Goal: Task Accomplishment & Management: Complete application form

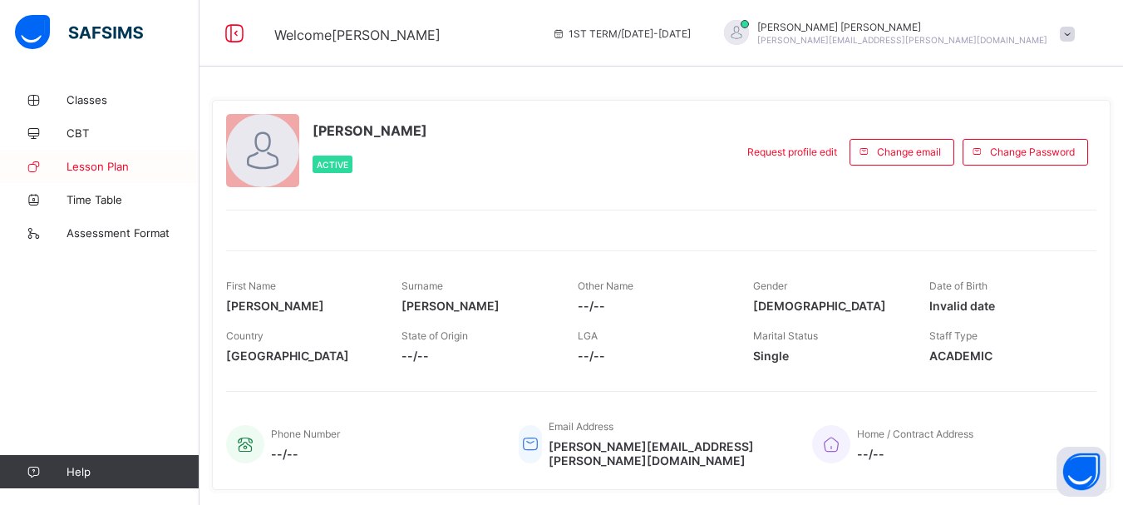
click at [72, 164] on span "Lesson Plan" at bounding box center [132, 166] width 133 height 13
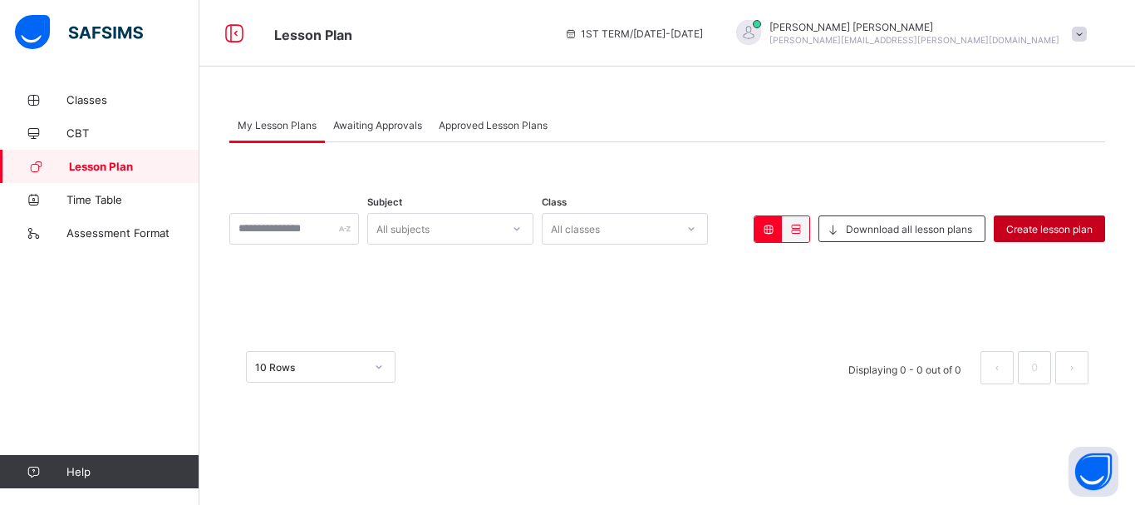
click at [1051, 223] on span "Create lesson plan" at bounding box center [1050, 229] width 86 height 12
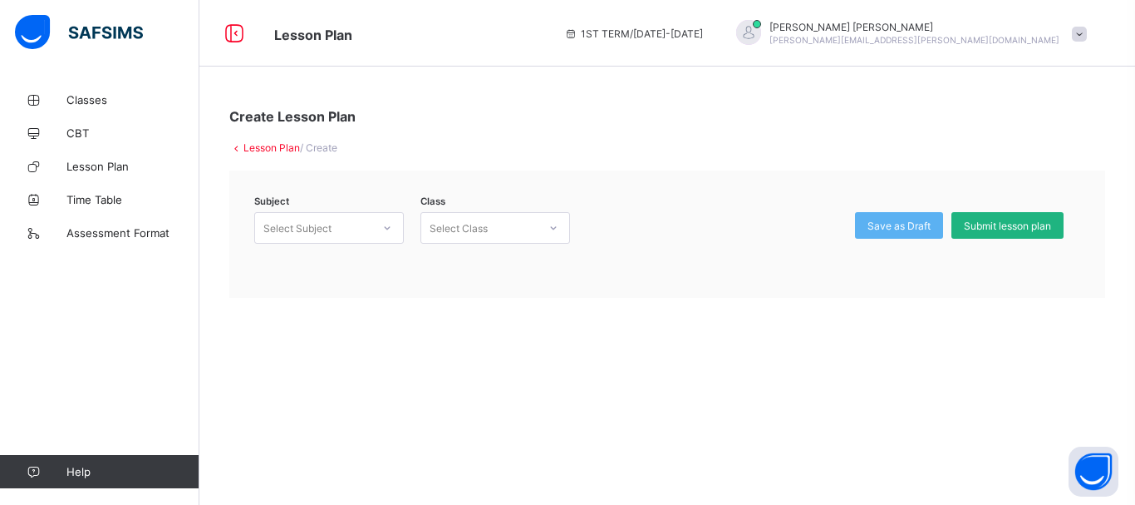
click at [987, 231] on span "Submit lesson plan" at bounding box center [1007, 225] width 87 height 12
click at [470, 224] on div "Select Class" at bounding box center [459, 228] width 58 height 32
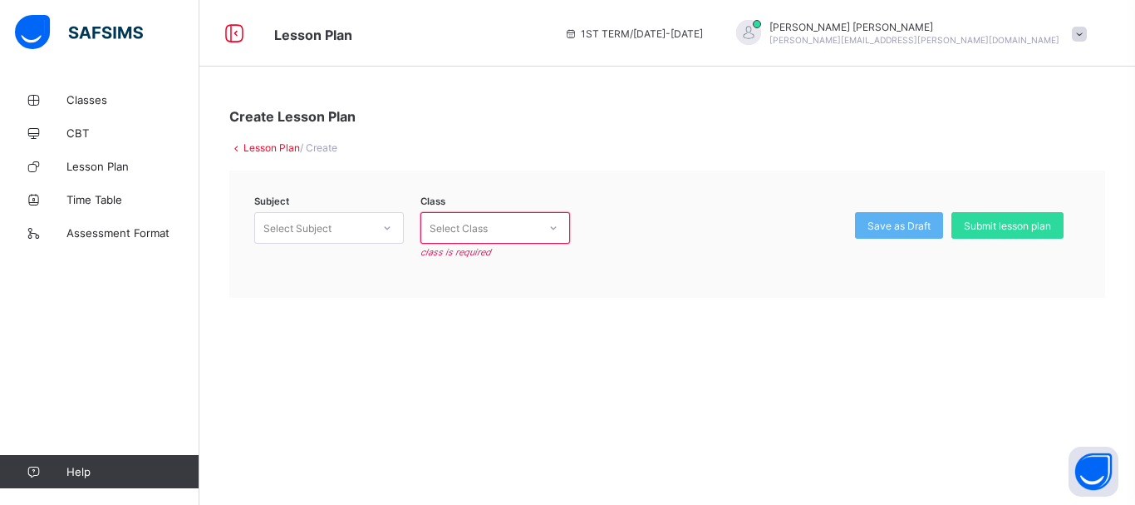
click at [663, 199] on div "Subject Select Subject Class Select Class class is required Save as Draft Submi…" at bounding box center [667, 233] width 876 height 127
click at [339, 224] on div "Select Subject" at bounding box center [313, 227] width 116 height 23
click at [336, 276] on div "ICT (ICT)" at bounding box center [329, 264] width 148 height 26
click at [461, 230] on div "Select Class" at bounding box center [459, 228] width 58 height 32
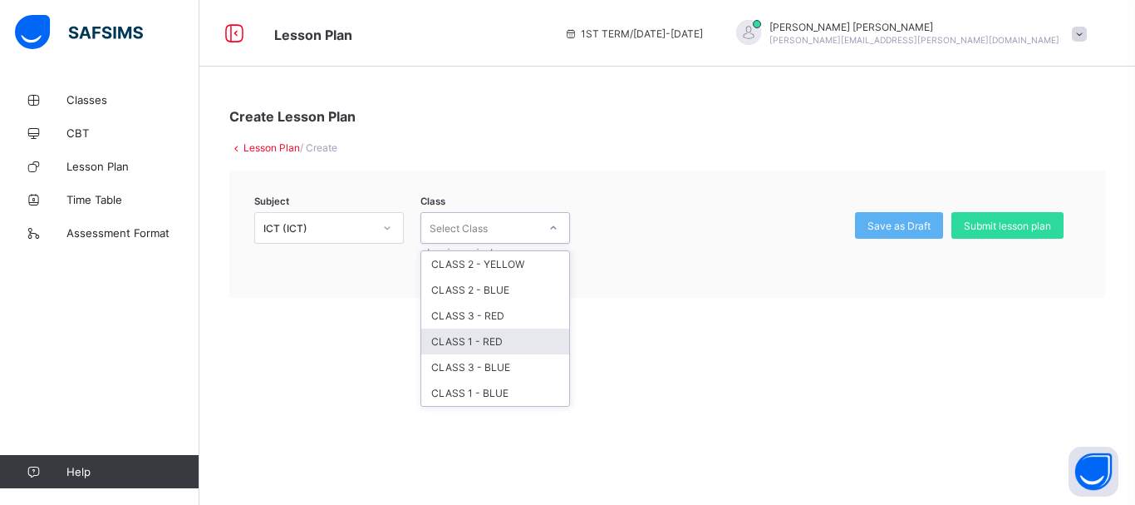
click at [470, 351] on div "CLASS 1 - RED" at bounding box center [495, 341] width 148 height 26
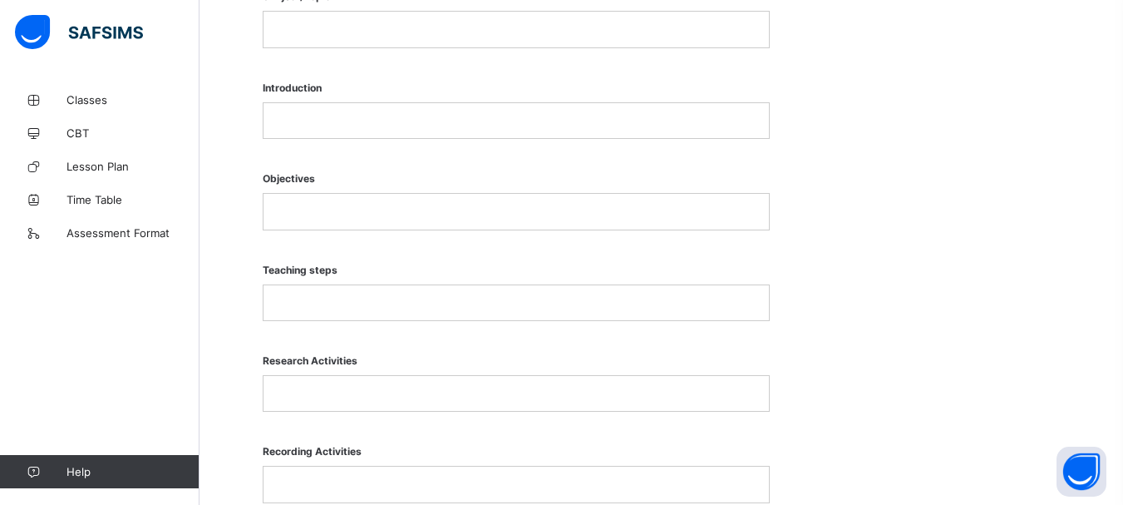
scroll to position [753, 0]
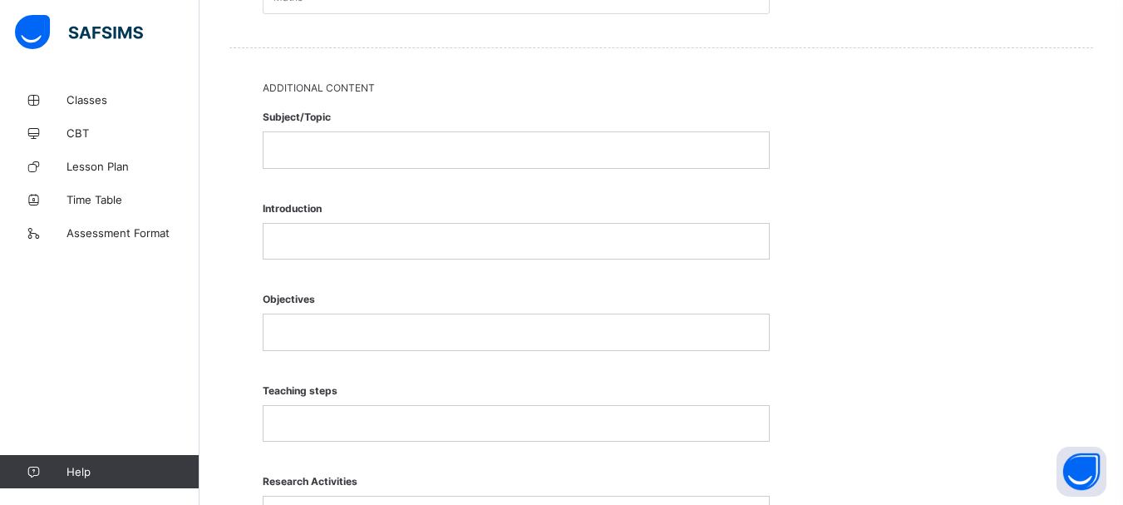
click at [819, 222] on div "Subject/Topic Introduction Objectives Teaching steps Research Activities Record…" at bounding box center [661, 499] width 797 height 810
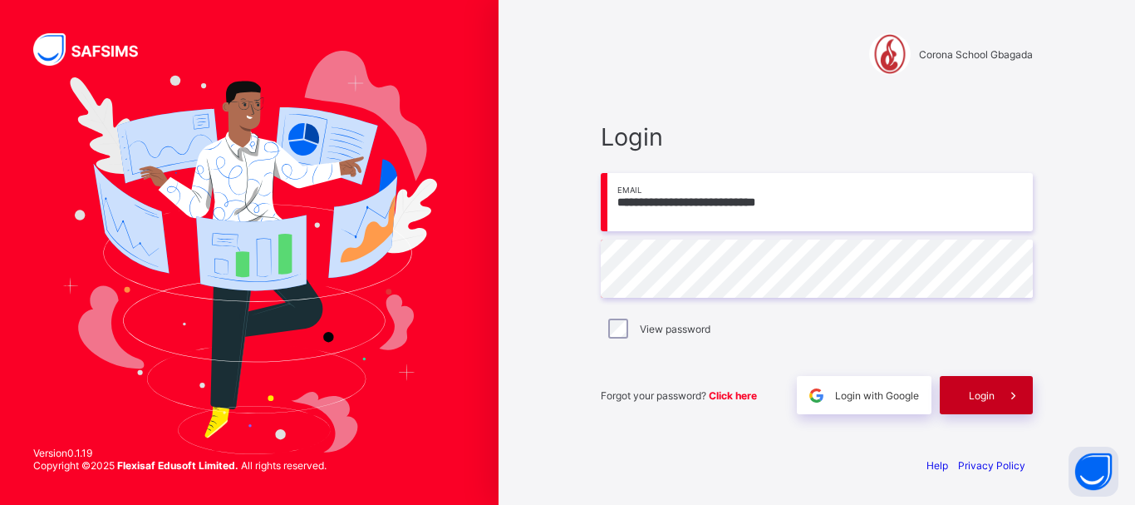
click at [954, 392] on div "Login" at bounding box center [986, 395] width 93 height 38
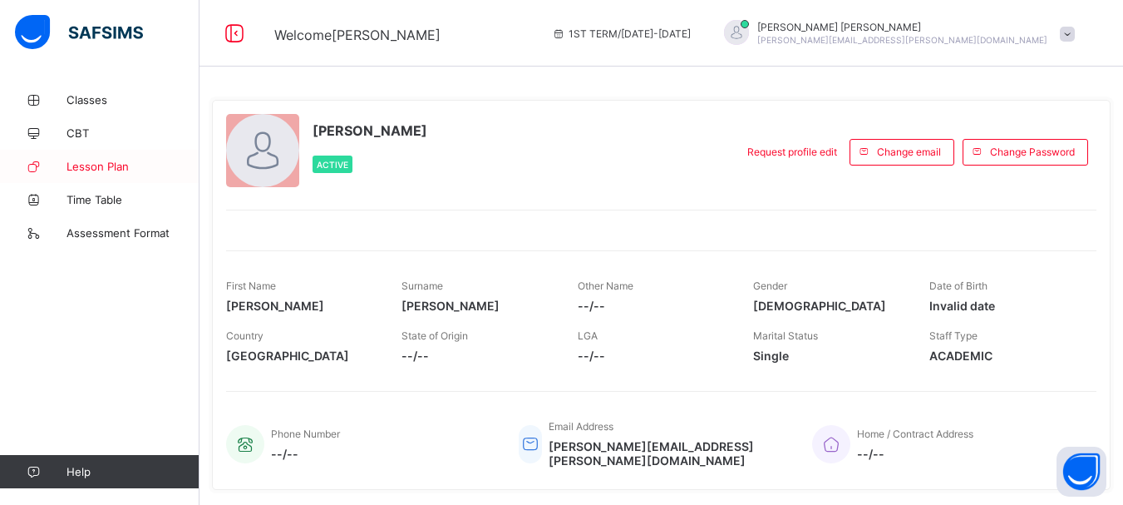
click at [94, 169] on span "Lesson Plan" at bounding box center [132, 166] width 133 height 13
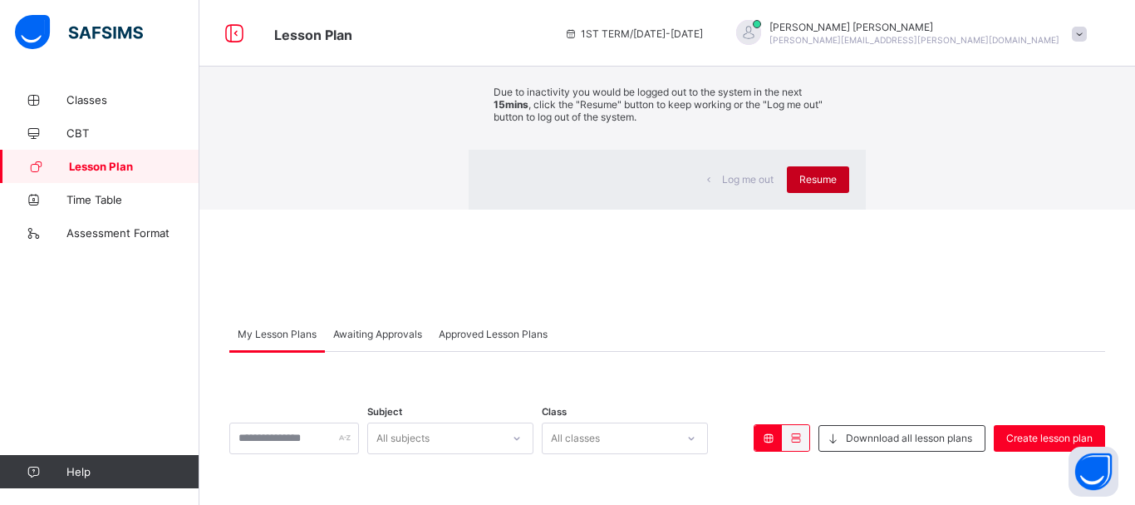
click at [800, 185] on span "Resume" at bounding box center [818, 179] width 37 height 12
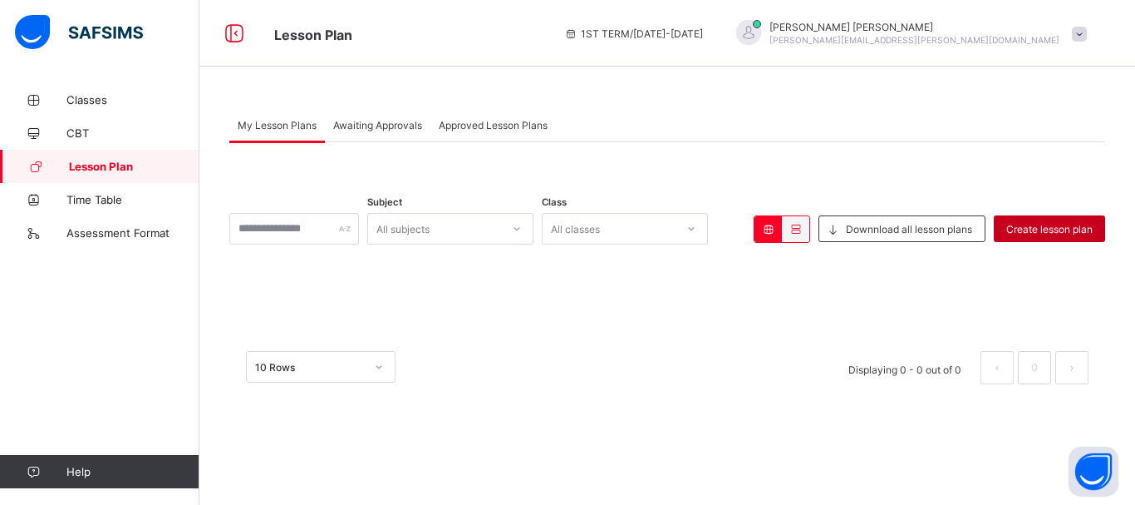
click at [1030, 221] on div "Create lesson plan" at bounding box center [1049, 228] width 111 height 27
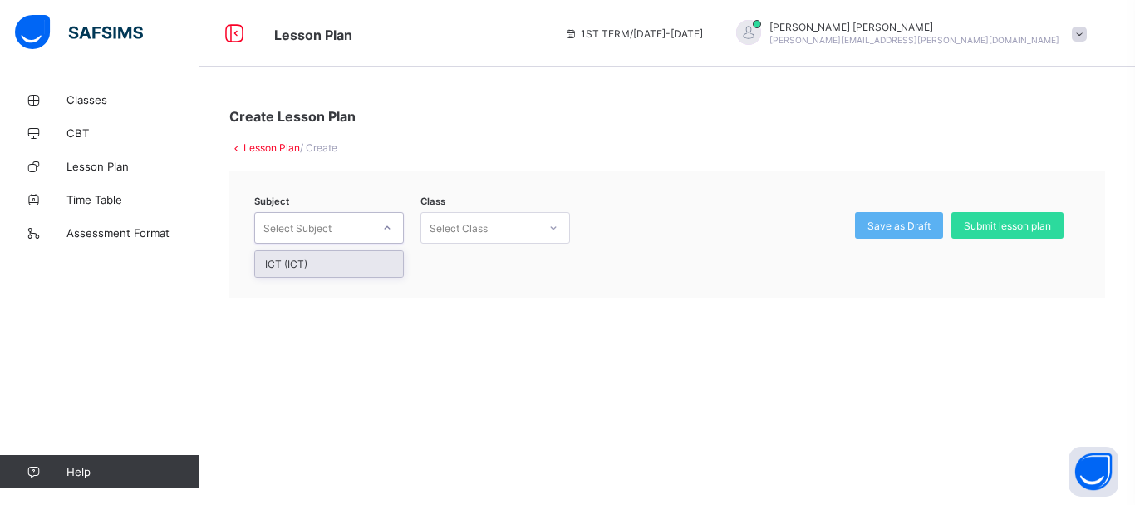
click at [383, 228] on icon at bounding box center [387, 227] width 10 height 17
